Goal: Information Seeking & Learning: Learn about a topic

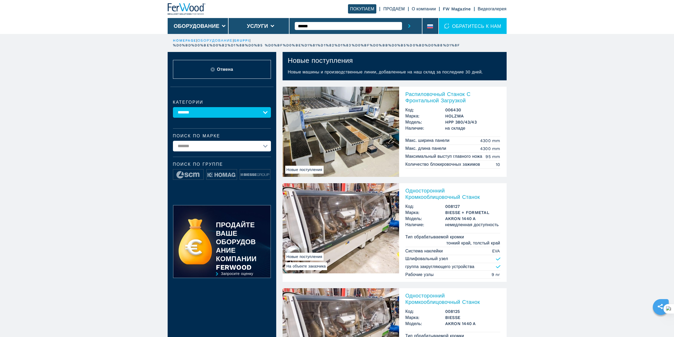
type input "******"
click at [410, 27] on icon "submit-button" at bounding box center [409, 26] width 2 height 4
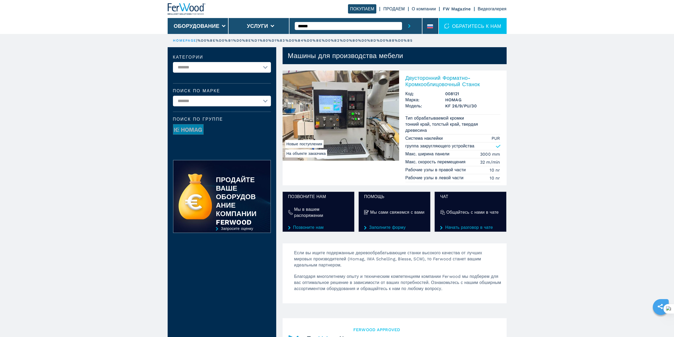
click at [428, 77] on h2 "Двусторонний Форматно-Кромкооблицовочный Станок" at bounding box center [453, 81] width 95 height 13
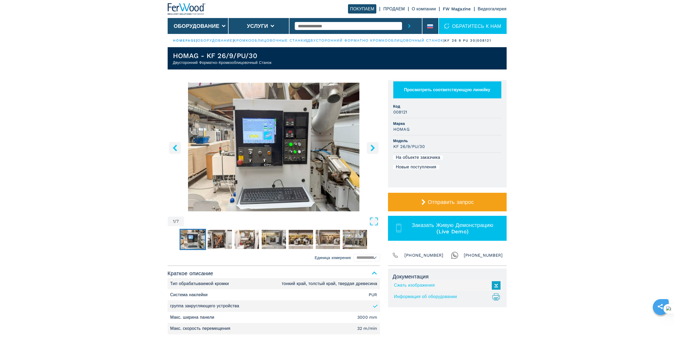
click at [375, 151] on icon "right-button" at bounding box center [373, 147] width 7 height 7
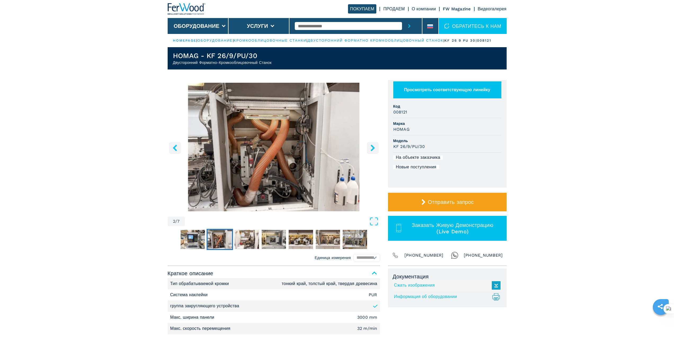
click at [375, 151] on icon "right-button" at bounding box center [373, 147] width 7 height 7
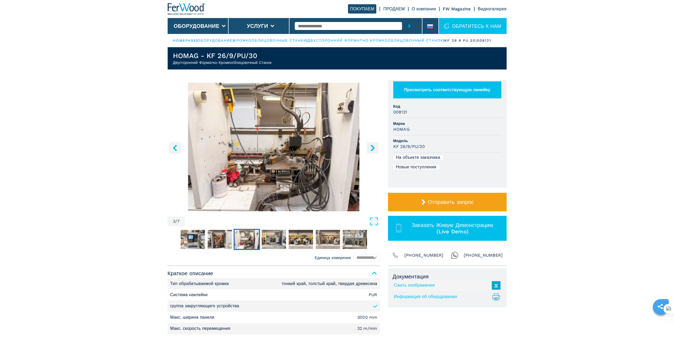
click at [375, 151] on icon "right-button" at bounding box center [373, 147] width 7 height 7
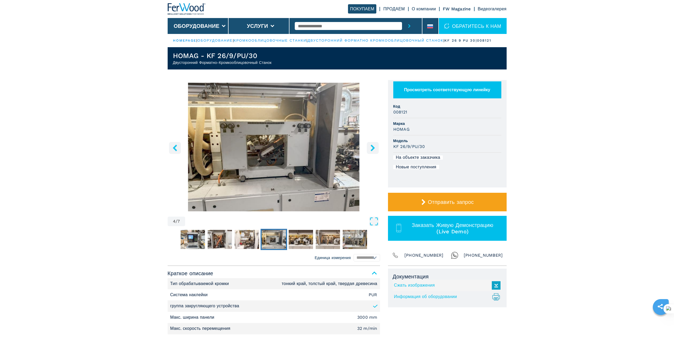
click at [375, 151] on icon "right-button" at bounding box center [373, 147] width 7 height 7
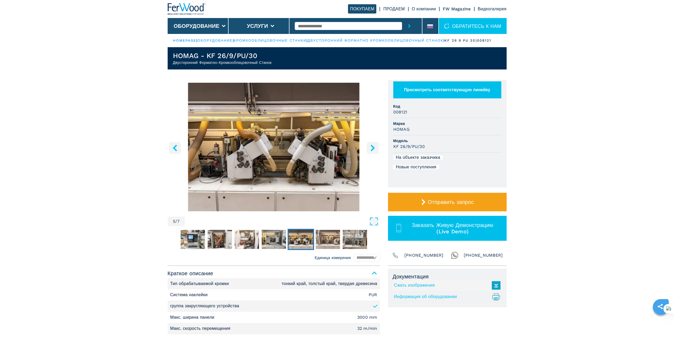
click at [375, 151] on icon "right-button" at bounding box center [373, 147] width 7 height 7
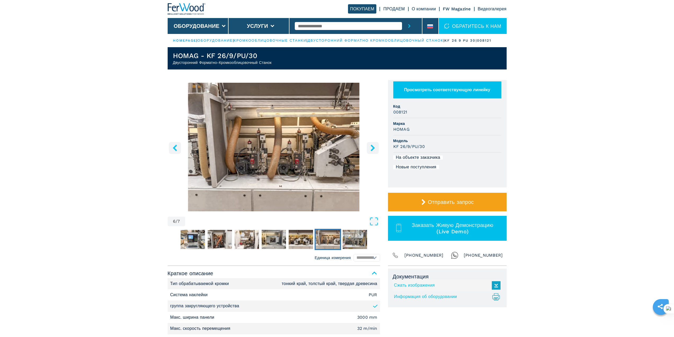
click at [375, 151] on icon "right-button" at bounding box center [373, 147] width 7 height 7
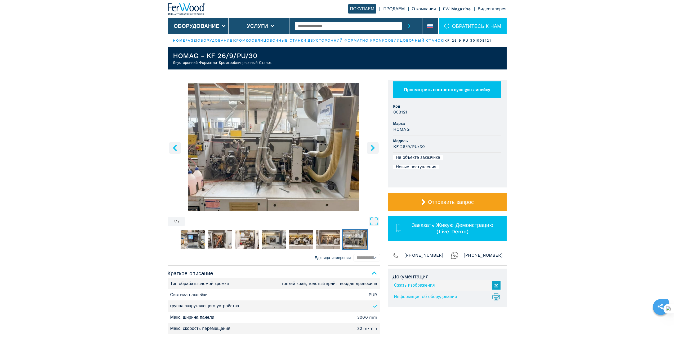
click at [375, 151] on icon "right-button" at bounding box center [373, 147] width 7 height 7
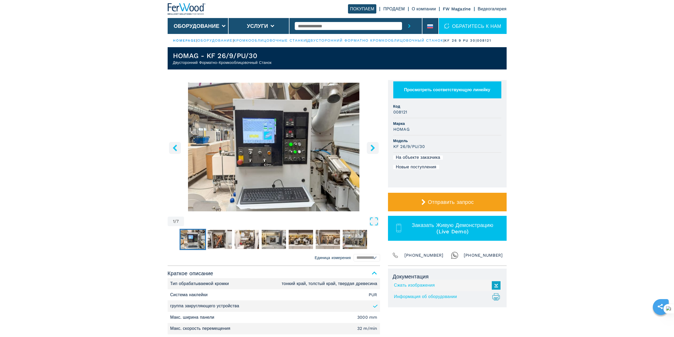
click at [375, 151] on icon "right-button" at bounding box center [373, 147] width 7 height 7
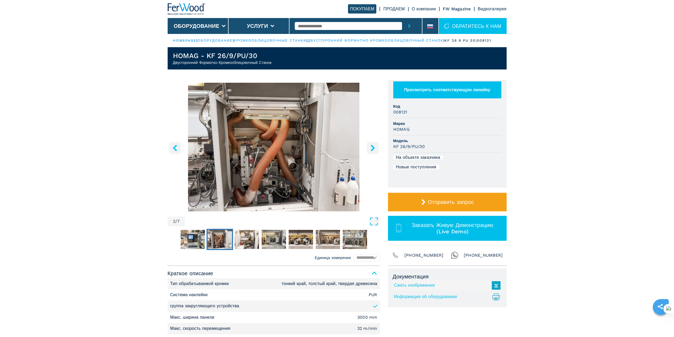
click at [375, 151] on icon "right-button" at bounding box center [373, 147] width 7 height 7
click at [186, 244] on img "Go to Slide 1" at bounding box center [193, 239] width 24 height 19
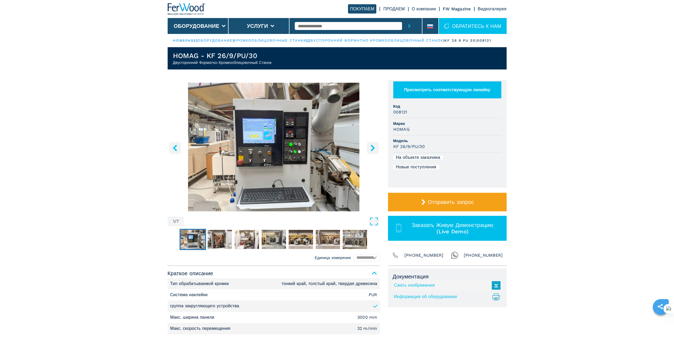
click at [177, 151] on icon "left-button" at bounding box center [175, 147] width 7 height 7
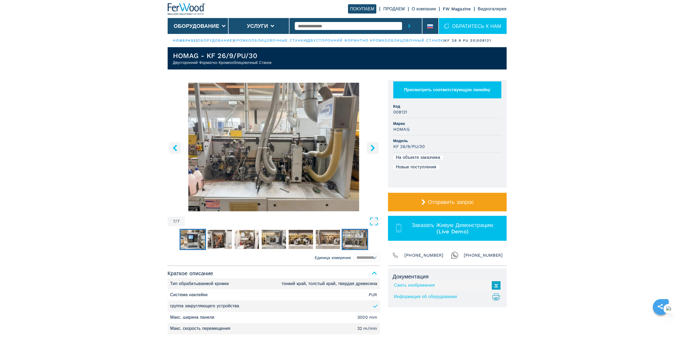
click at [192, 244] on img "Go to Slide 1" at bounding box center [193, 239] width 24 height 19
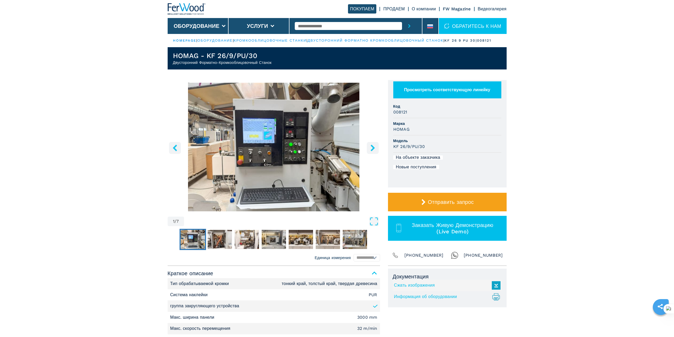
click at [373, 151] on icon "right-button" at bounding box center [373, 147] width 4 height 7
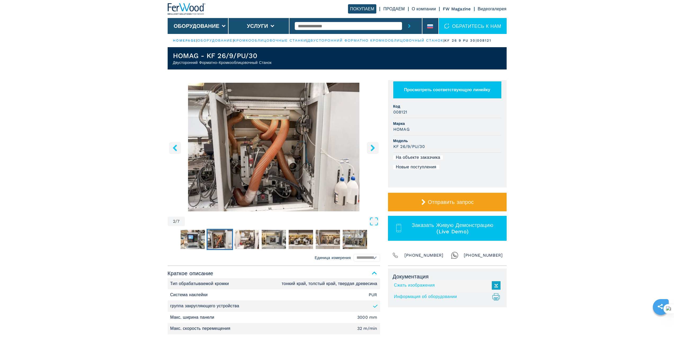
click at [373, 151] on icon "right-button" at bounding box center [373, 147] width 4 height 7
click at [372, 151] on icon "right-button" at bounding box center [373, 147] width 4 height 7
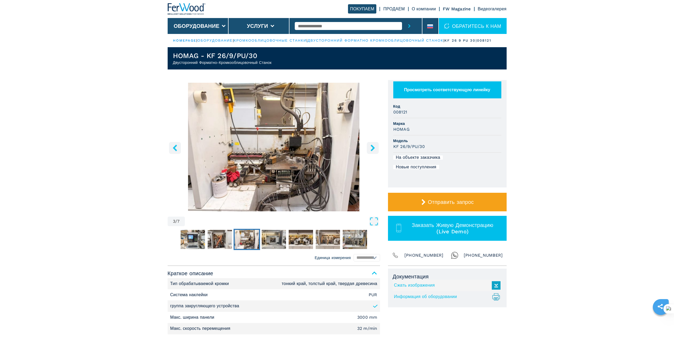
click at [372, 151] on icon "right-button" at bounding box center [373, 147] width 4 height 7
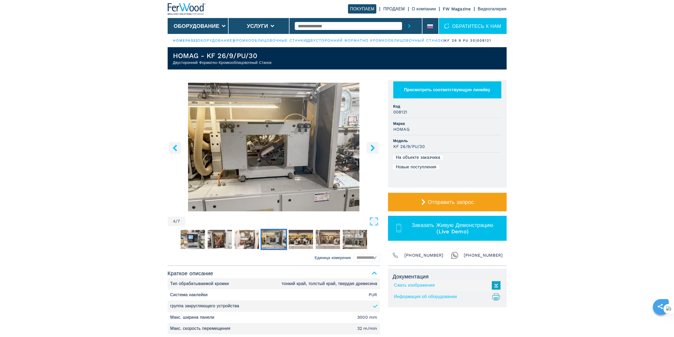
click at [372, 151] on icon "right-button" at bounding box center [373, 147] width 4 height 7
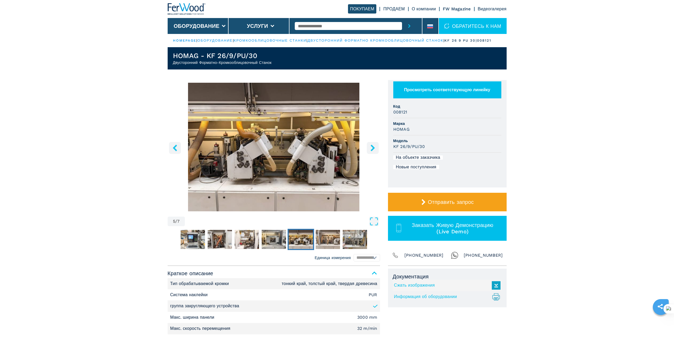
click at [372, 151] on icon "right-button" at bounding box center [373, 147] width 4 height 7
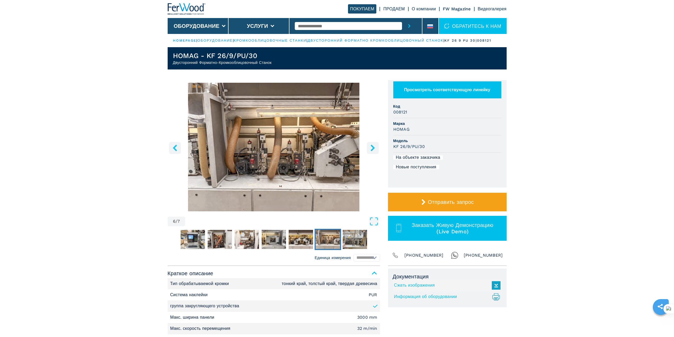
click at [372, 151] on icon "right-button" at bounding box center [373, 147] width 4 height 7
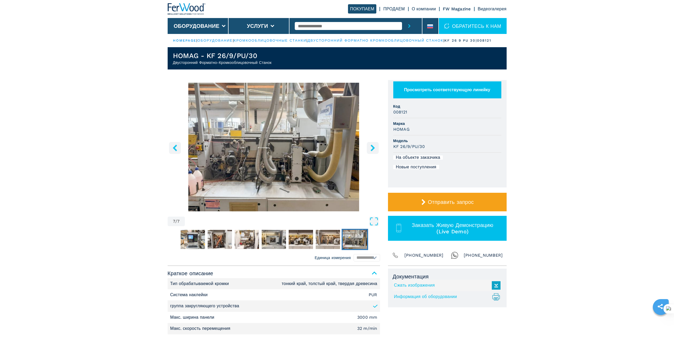
click at [372, 151] on icon "right-button" at bounding box center [373, 147] width 4 height 7
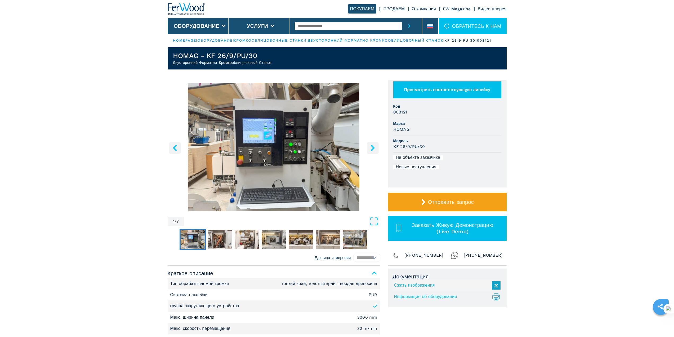
click at [372, 151] on icon "right-button" at bounding box center [373, 147] width 4 height 7
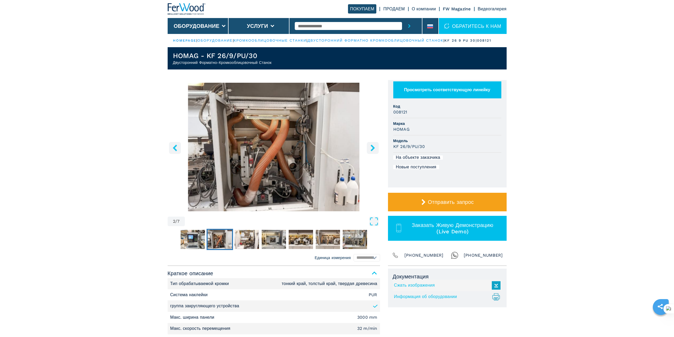
click at [372, 151] on icon "right-button" at bounding box center [373, 147] width 4 height 7
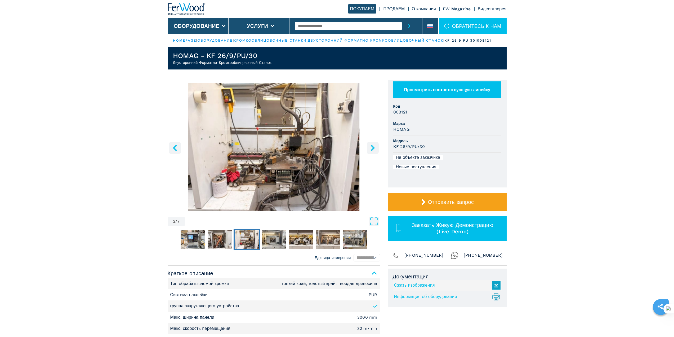
click at [372, 151] on icon "right-button" at bounding box center [373, 147] width 4 height 7
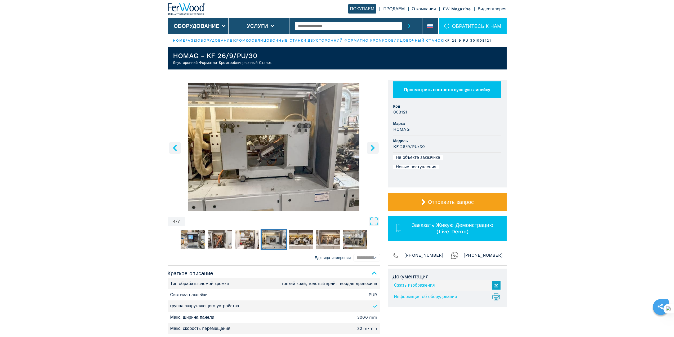
click at [372, 151] on icon "right-button" at bounding box center [373, 147] width 4 height 7
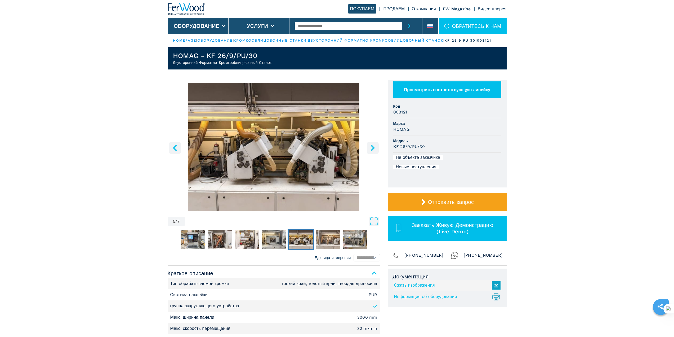
click at [372, 151] on icon "right-button" at bounding box center [373, 147] width 4 height 7
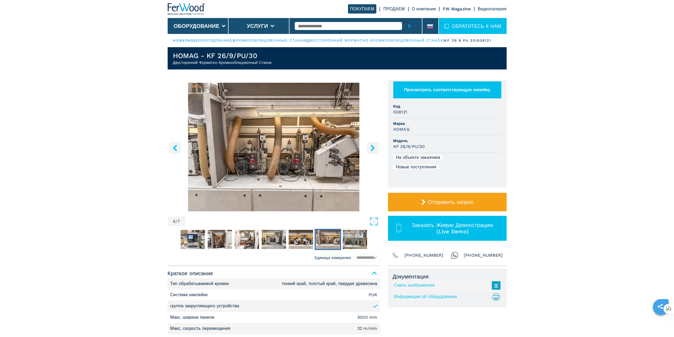
click at [372, 151] on icon "right-button" at bounding box center [373, 147] width 4 height 7
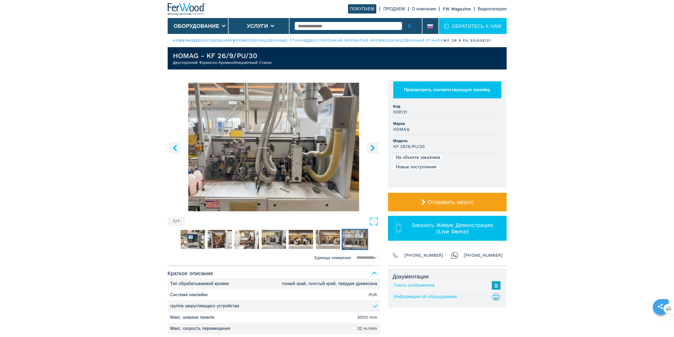
click at [372, 151] on icon "right-button" at bounding box center [373, 147] width 4 height 7
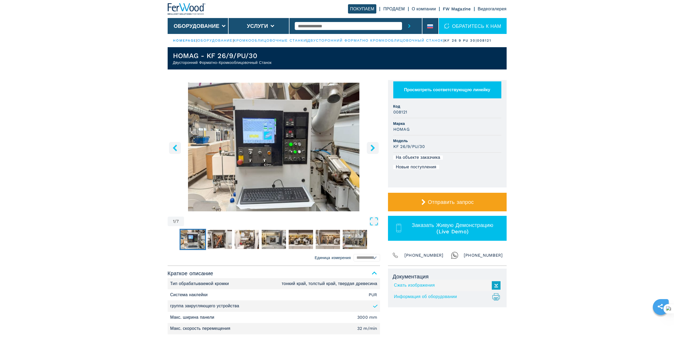
click at [372, 151] on icon "right-button" at bounding box center [373, 147] width 4 height 7
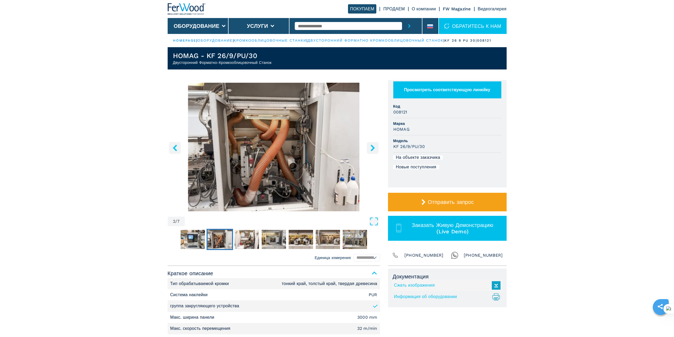
click at [171, 152] on button "left-button" at bounding box center [175, 148] width 12 height 12
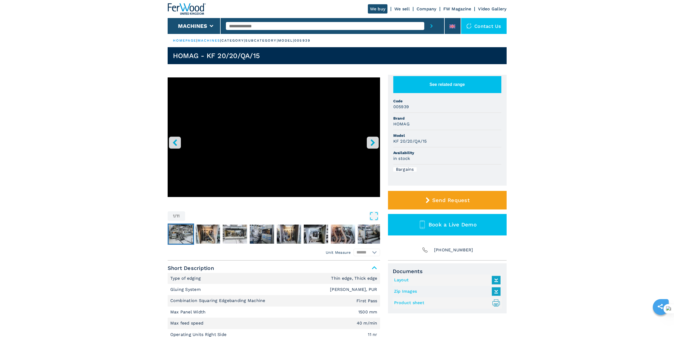
click at [175, 235] on img "Go to Slide 2" at bounding box center [181, 233] width 24 height 19
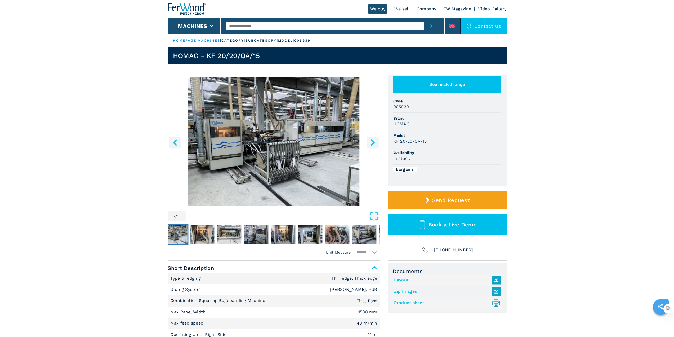
click at [374, 142] on icon "right-button" at bounding box center [373, 142] width 4 height 7
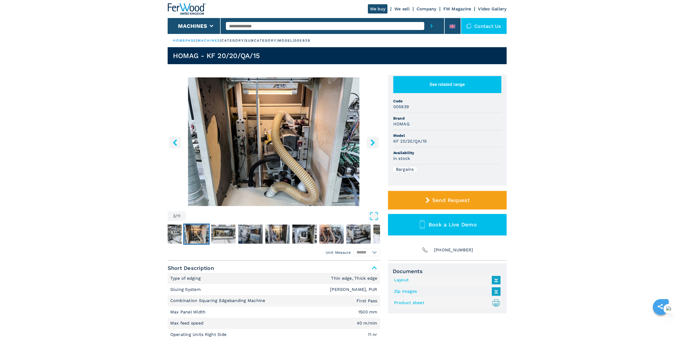
click at [374, 142] on icon "right-button" at bounding box center [373, 142] width 4 height 7
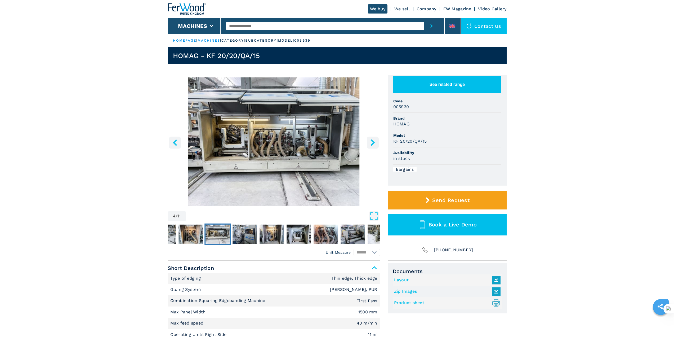
click at [374, 142] on icon "right-button" at bounding box center [373, 142] width 4 height 7
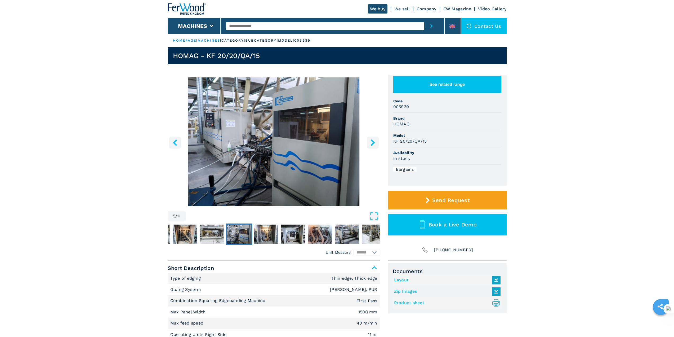
click at [374, 142] on icon "right-button" at bounding box center [373, 142] width 4 height 7
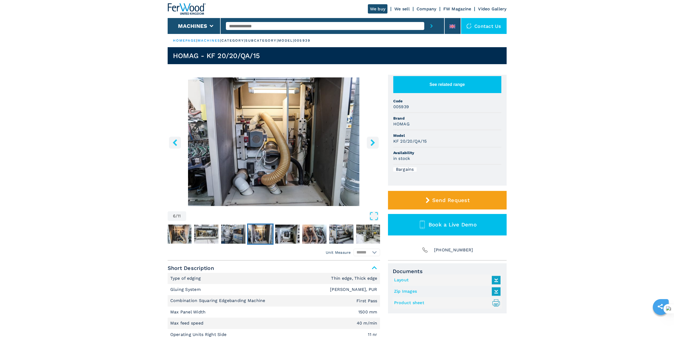
click at [374, 142] on icon "right-button" at bounding box center [373, 142] width 4 height 7
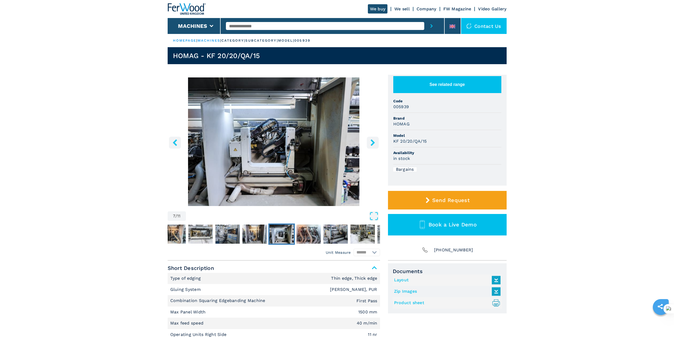
click at [374, 142] on icon "right-button" at bounding box center [373, 142] width 4 height 7
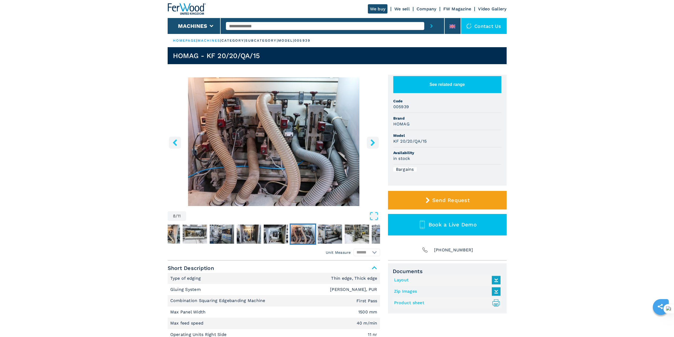
click at [374, 142] on icon "right-button" at bounding box center [373, 142] width 4 height 7
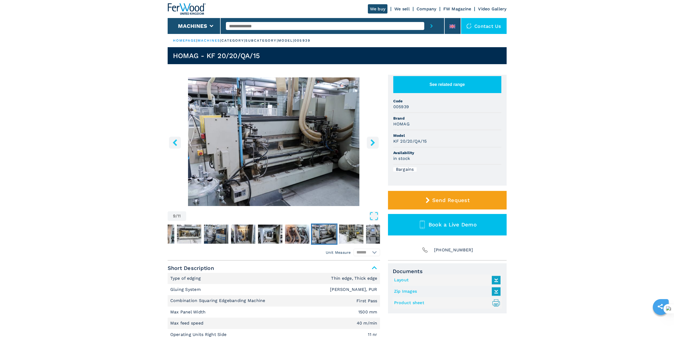
click at [374, 142] on icon "right-button" at bounding box center [373, 142] width 4 height 7
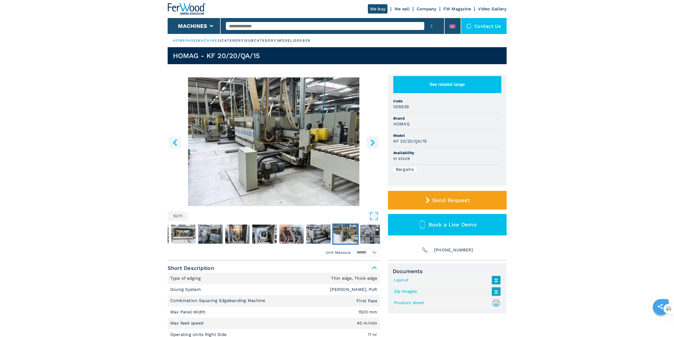
click at [374, 142] on icon "right-button" at bounding box center [373, 142] width 4 height 7
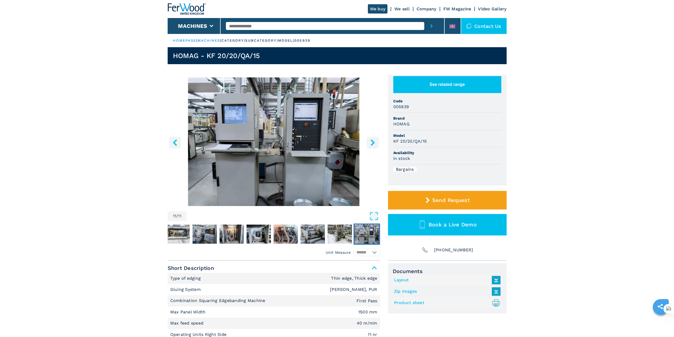
click at [374, 142] on icon "right-button" at bounding box center [373, 142] width 4 height 7
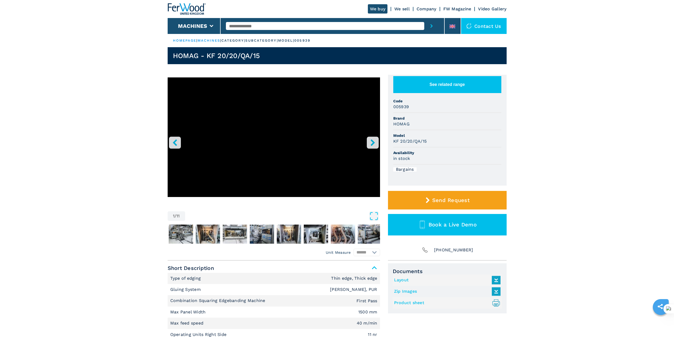
click at [375, 143] on icon "right-button" at bounding box center [373, 142] width 7 height 7
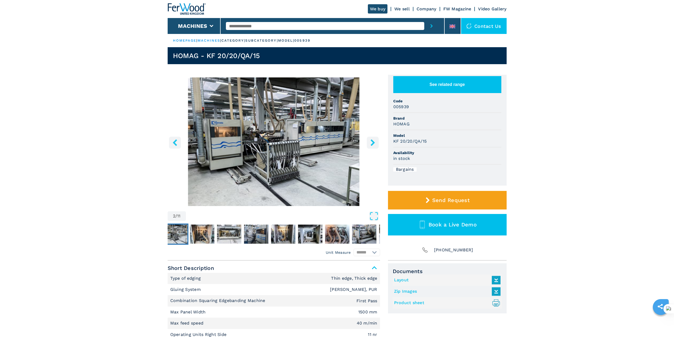
click at [375, 143] on icon "right-button" at bounding box center [373, 142] width 7 height 7
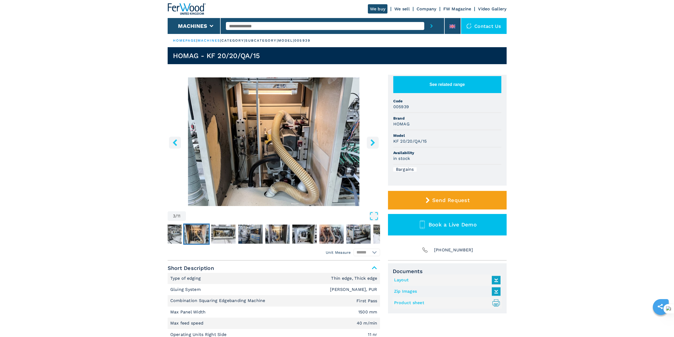
click at [375, 143] on icon "right-button" at bounding box center [373, 142] width 7 height 7
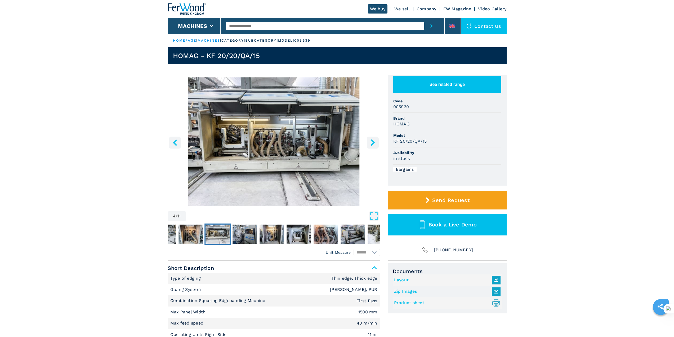
click at [375, 143] on icon "right-button" at bounding box center [373, 142] width 7 height 7
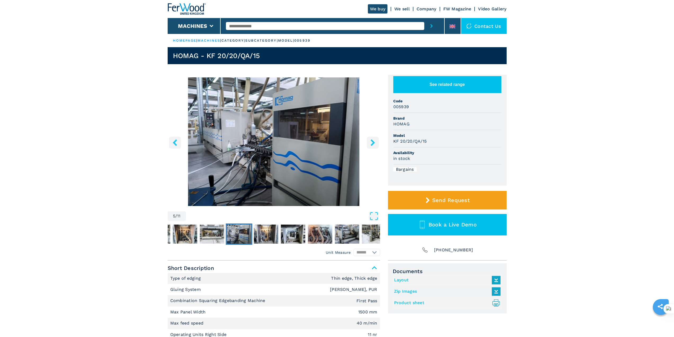
click at [375, 143] on icon "right-button" at bounding box center [373, 142] width 7 height 7
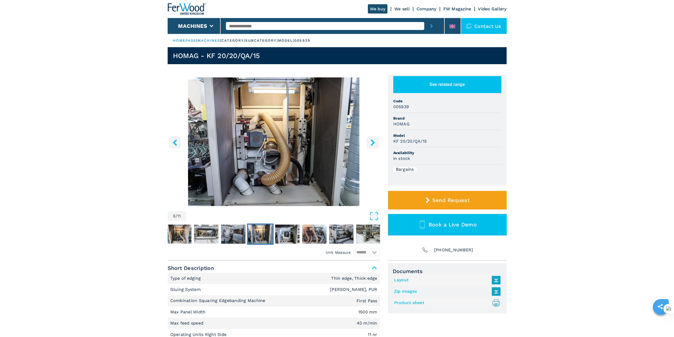
click at [375, 143] on icon "right-button" at bounding box center [373, 142] width 7 height 7
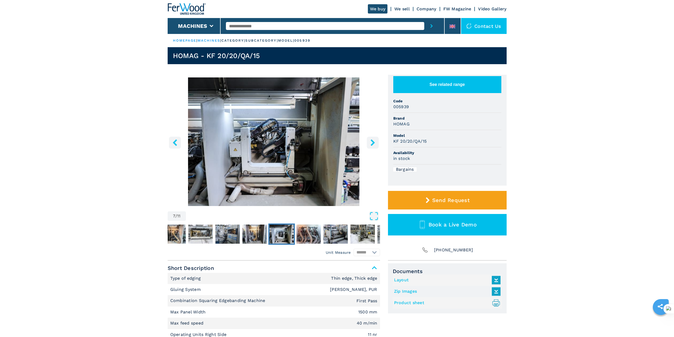
click at [375, 143] on icon "right-button" at bounding box center [373, 142] width 7 height 7
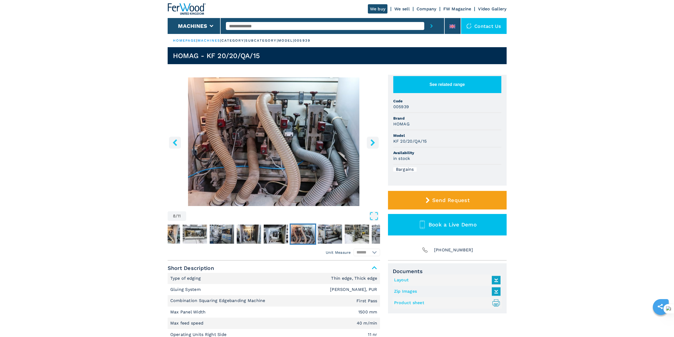
click at [375, 143] on icon "right-button" at bounding box center [373, 142] width 7 height 7
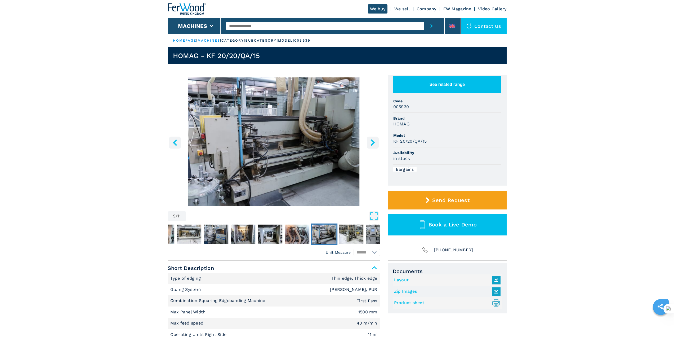
click at [375, 143] on icon "right-button" at bounding box center [373, 142] width 7 height 7
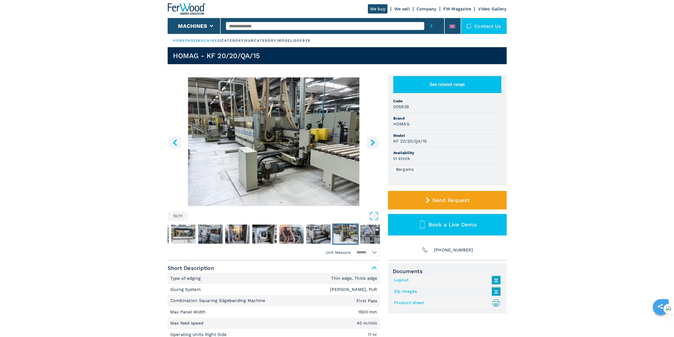
click at [375, 143] on icon "right-button" at bounding box center [373, 142] width 7 height 7
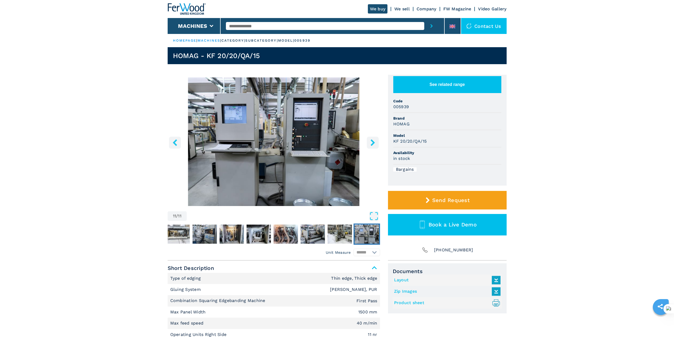
click at [375, 143] on icon "right-button" at bounding box center [373, 142] width 7 height 7
